Goal: Task Accomplishment & Management: Manage account settings

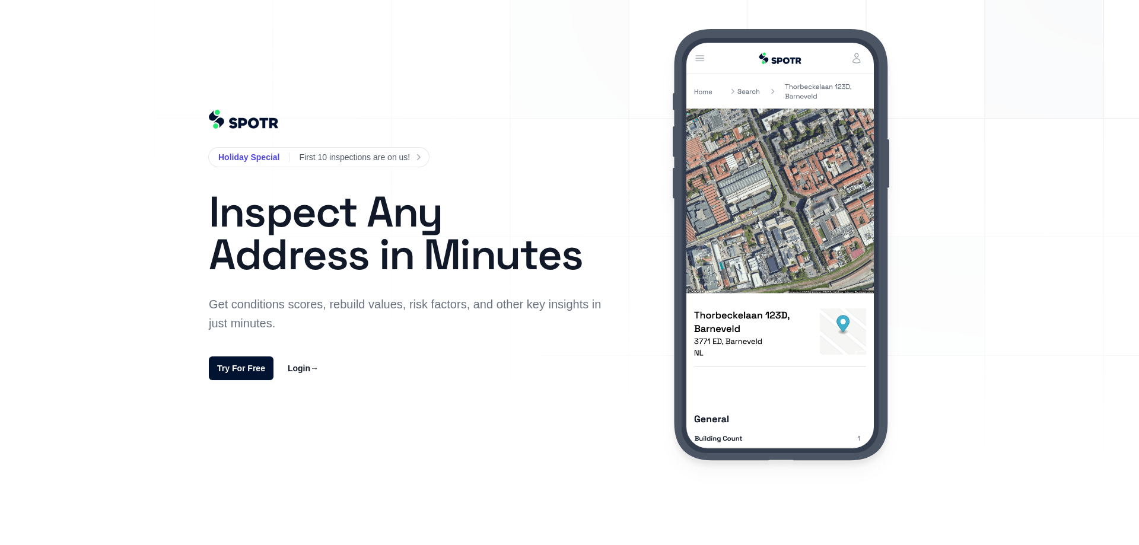
click at [302, 372] on link "Login →" at bounding box center [303, 368] width 31 height 14
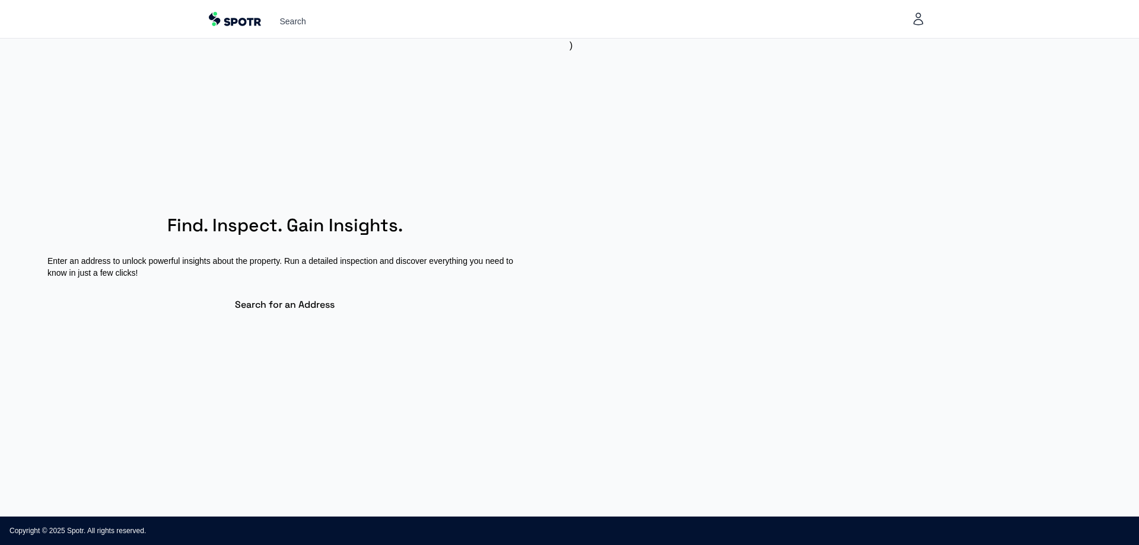
select select "**"
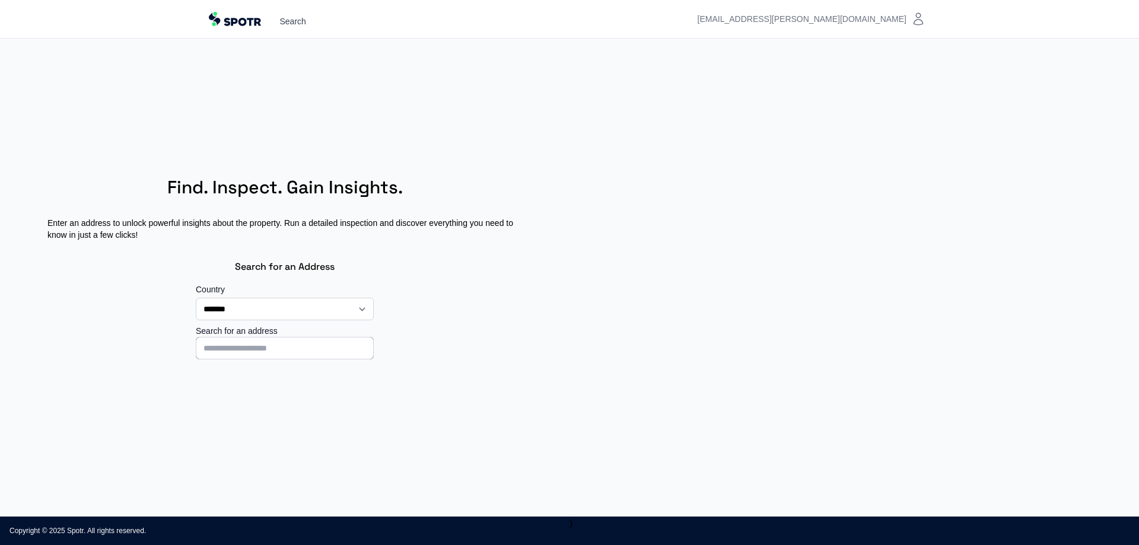
click at [916, 23] on icon "Top" at bounding box center [918, 19] width 14 height 14
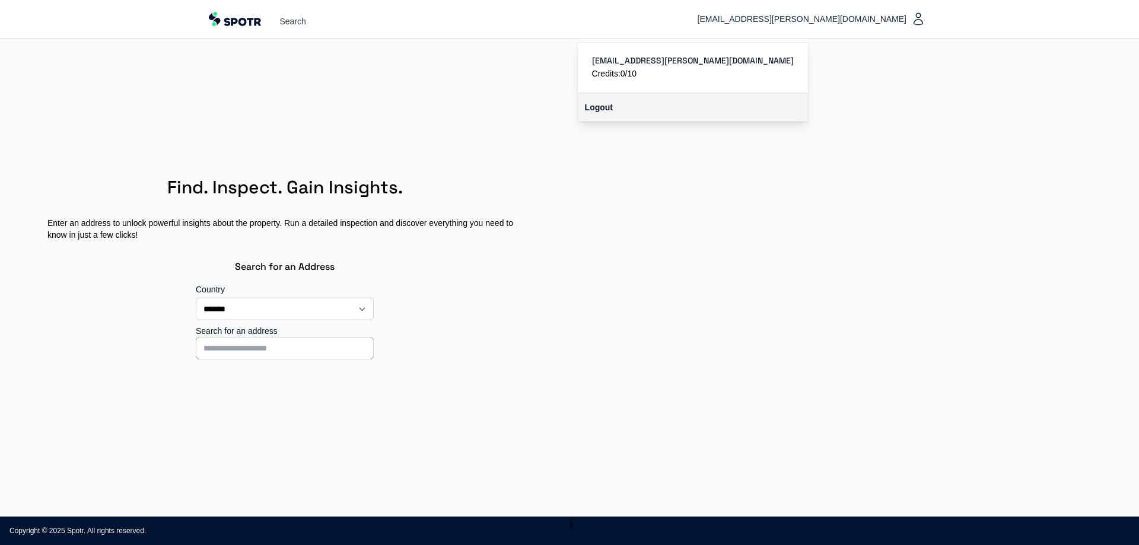
click at [736, 120] on link "Logout" at bounding box center [693, 107] width 230 height 28
